Goal: Task Accomplishment & Management: Manage account settings

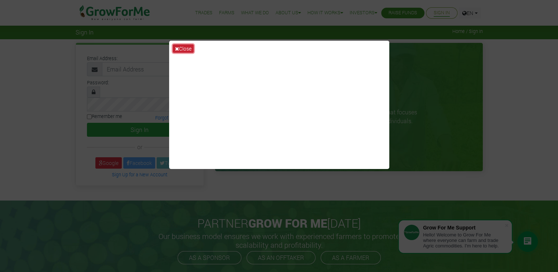
click at [188, 48] on button "Close" at bounding box center [183, 48] width 21 height 8
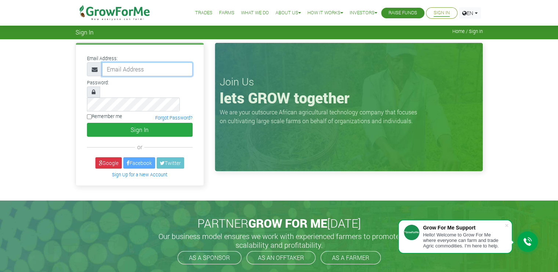
click at [152, 71] on input "email" at bounding box center [147, 69] width 91 height 14
type input "[EMAIL_ADDRESS][DOMAIN_NAME]"
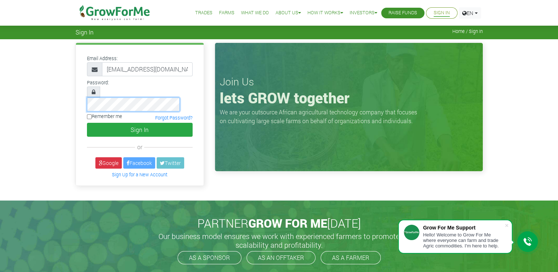
click at [87, 123] on button "Sign In" at bounding box center [140, 130] width 106 height 14
